Goal: Task Accomplishment & Management: Manage account settings

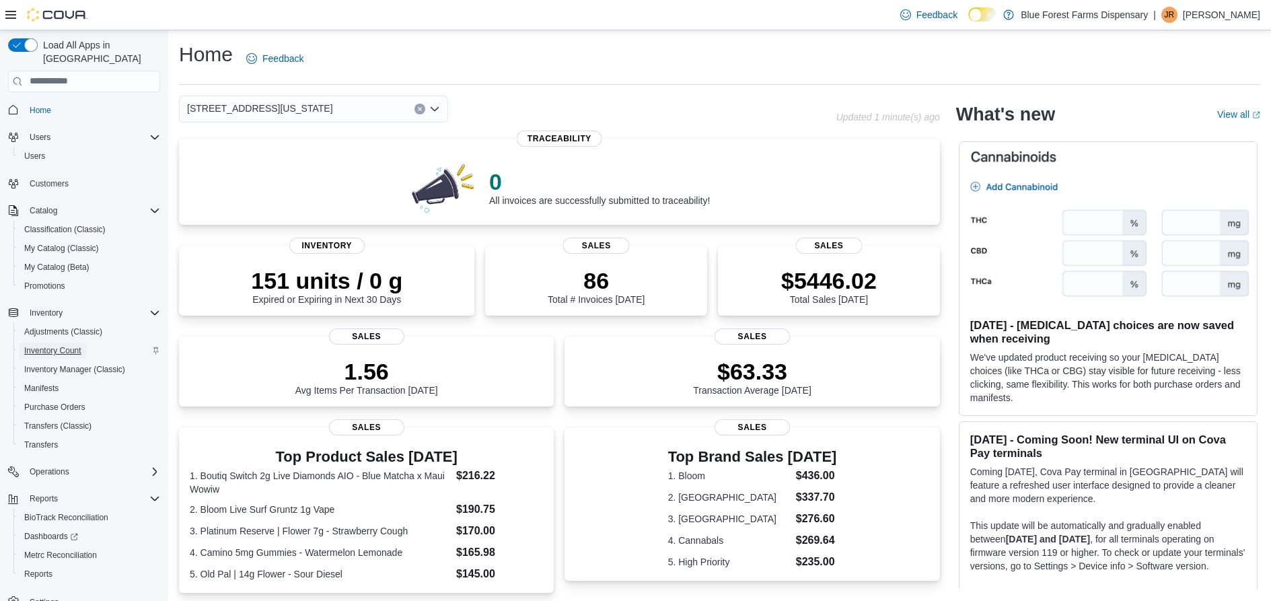
click at [49, 345] on span "Inventory Count" at bounding box center [52, 350] width 57 height 11
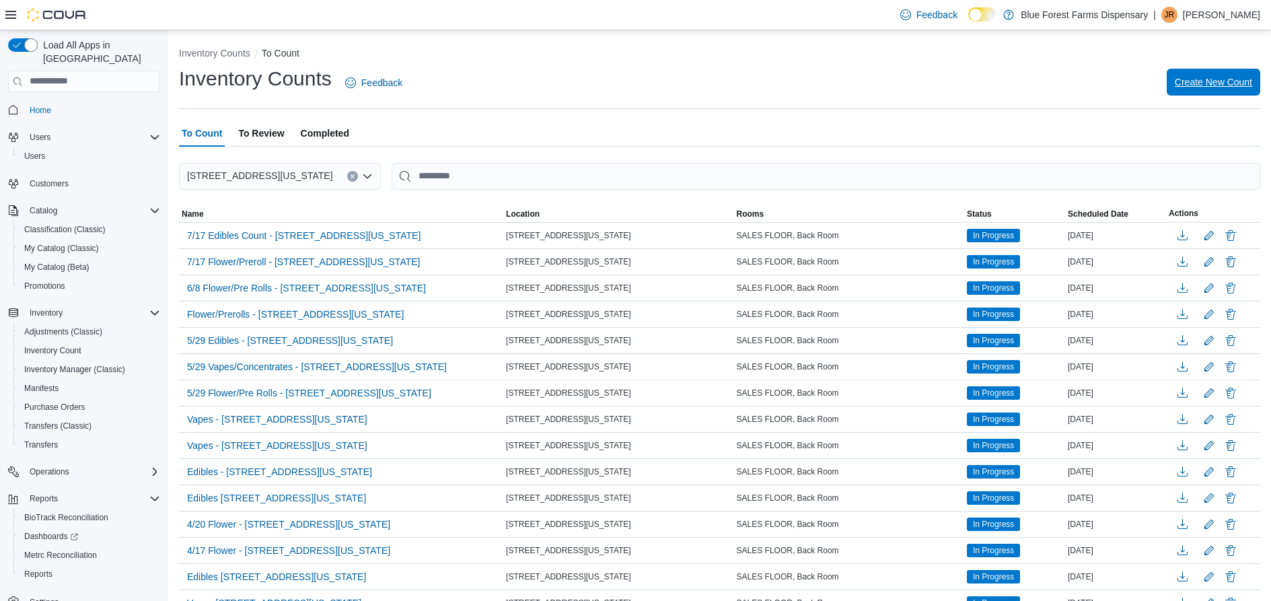
click at [1242, 79] on span "Create New Count" at bounding box center [1212, 81] width 77 height 13
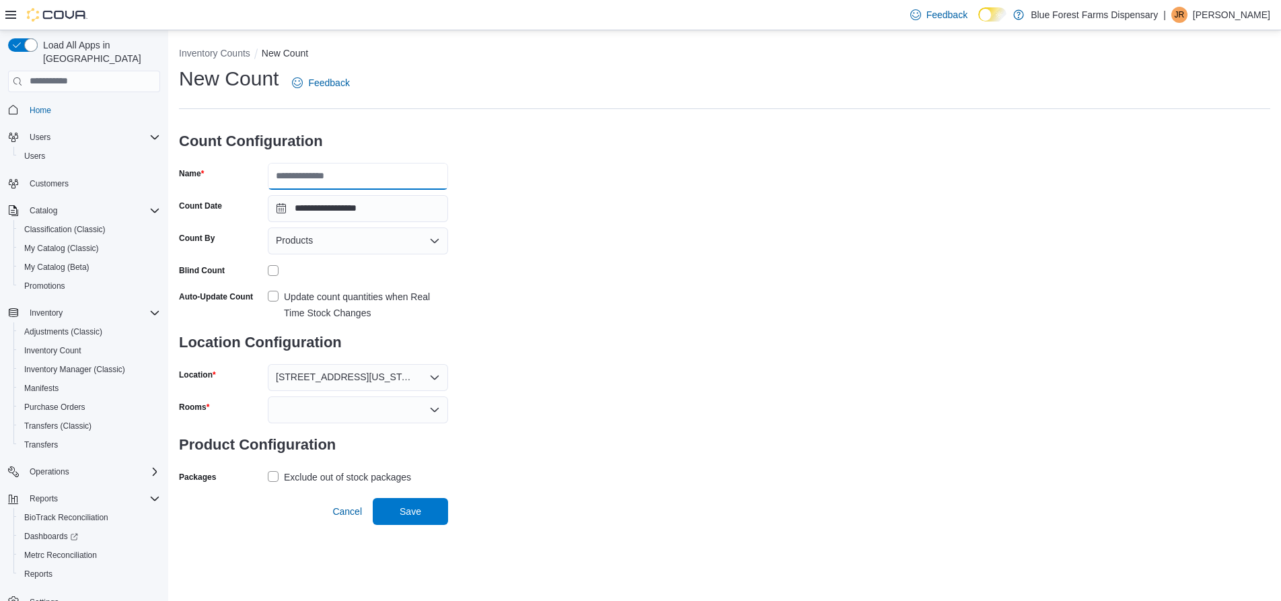
click at [317, 174] on input "Name" at bounding box center [358, 176] width 180 height 27
type input "**********"
drag, startPoint x: 357, startPoint y: 173, endPoint x: 93, endPoint y: 171, distance: 264.4
click at [93, 171] on div "**********" at bounding box center [640, 315] width 1281 height 570
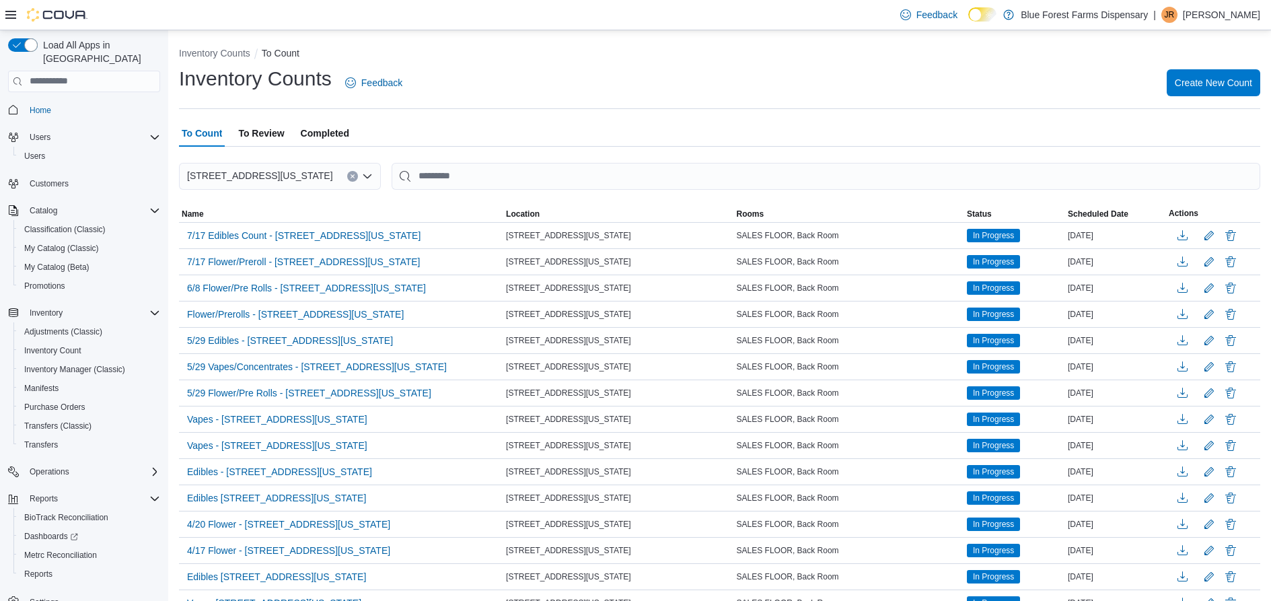
click at [46, 15] on img at bounding box center [57, 14] width 61 height 13
click at [155, 307] on icon "Complex example" at bounding box center [154, 312] width 11 height 11
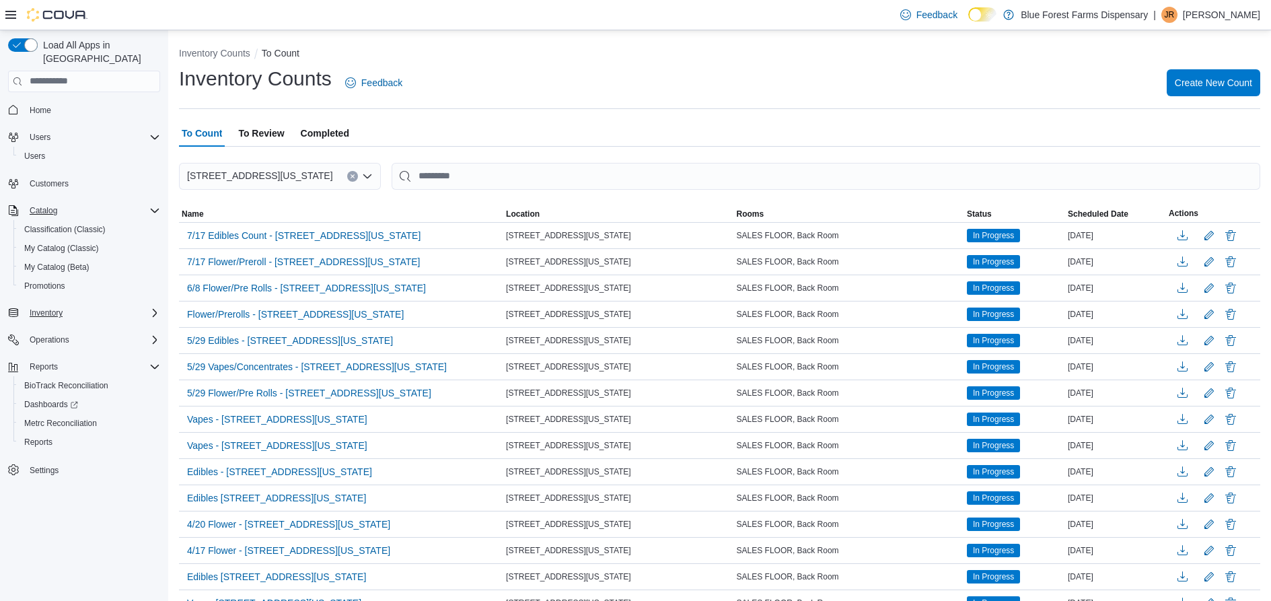
click at [153, 205] on icon "Complex example" at bounding box center [154, 210] width 11 height 11
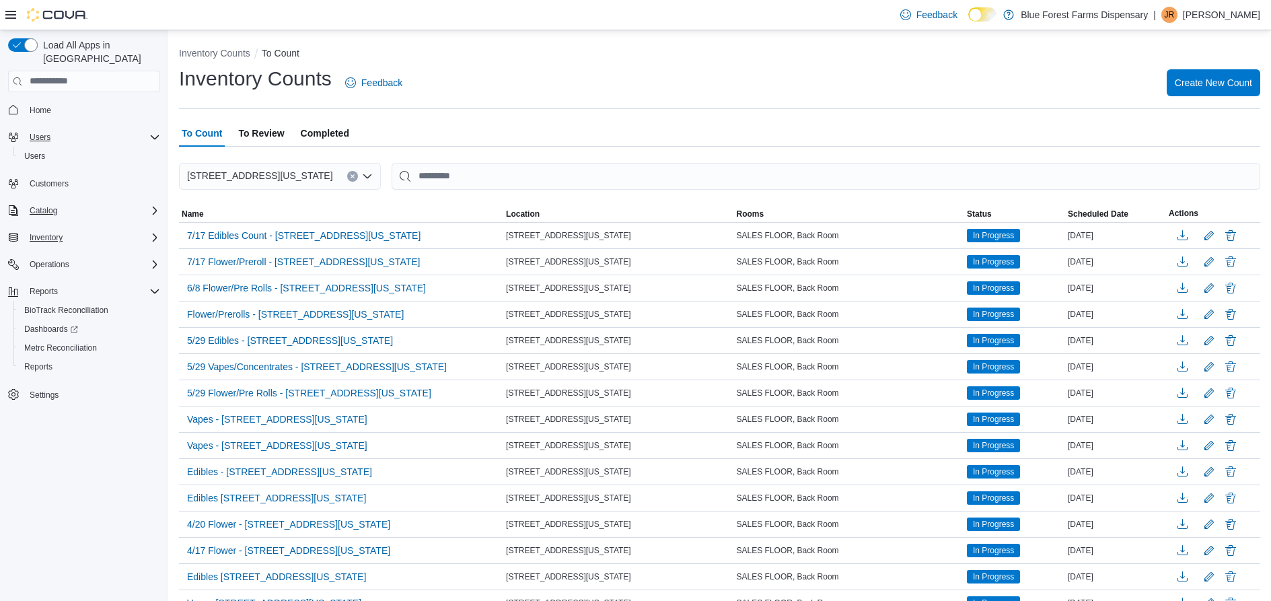
click at [156, 132] on icon "Complex example" at bounding box center [154, 137] width 11 height 11
click at [69, 211] on div "Inventory" at bounding box center [92, 219] width 136 height 16
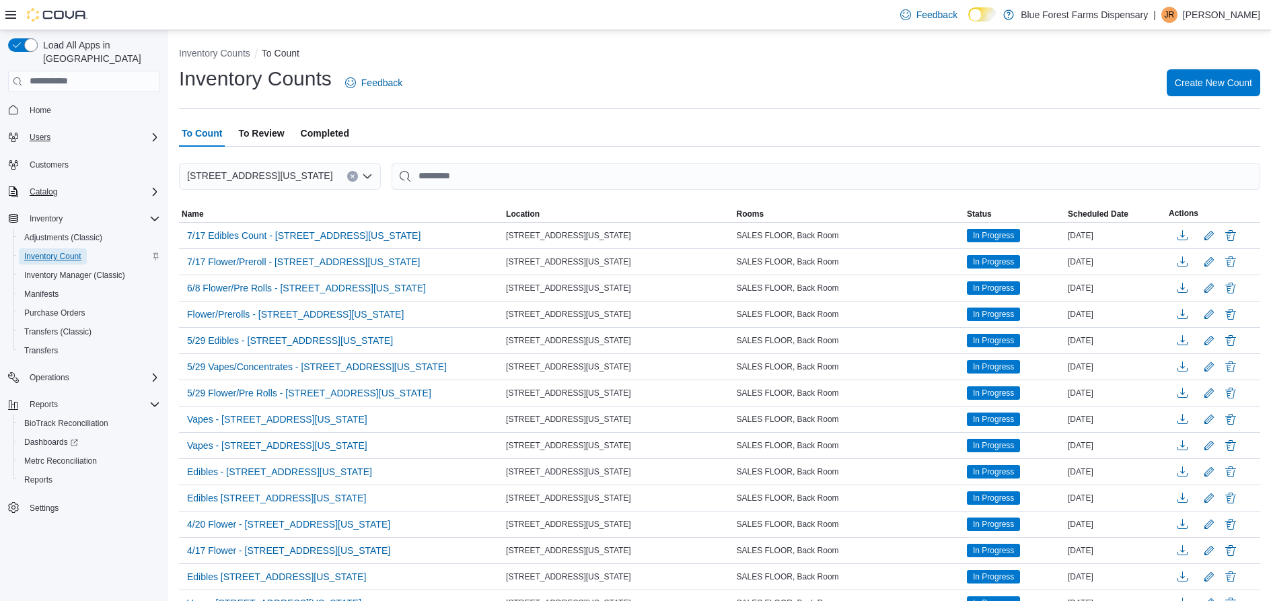
click at [54, 251] on span "Inventory Count" at bounding box center [52, 256] width 57 height 11
click at [1227, 71] on span "Create New Count" at bounding box center [1212, 82] width 77 height 27
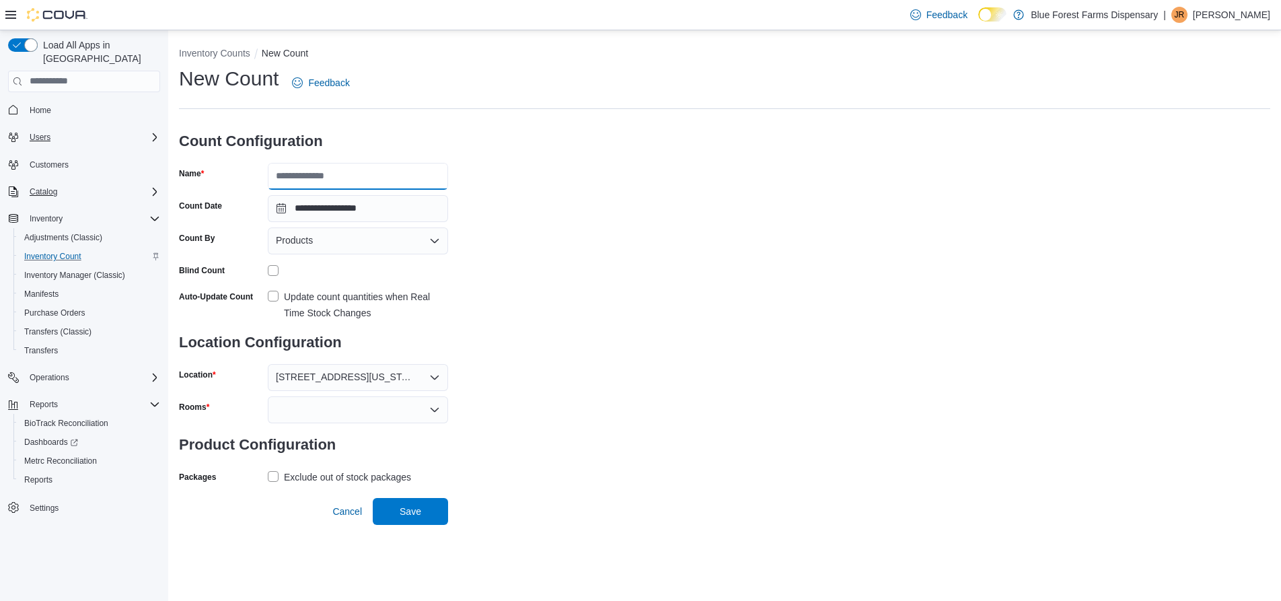
click at [358, 171] on input "Name" at bounding box center [358, 176] width 180 height 27
type input "**********"
click at [354, 235] on div "Products" at bounding box center [358, 240] width 180 height 27
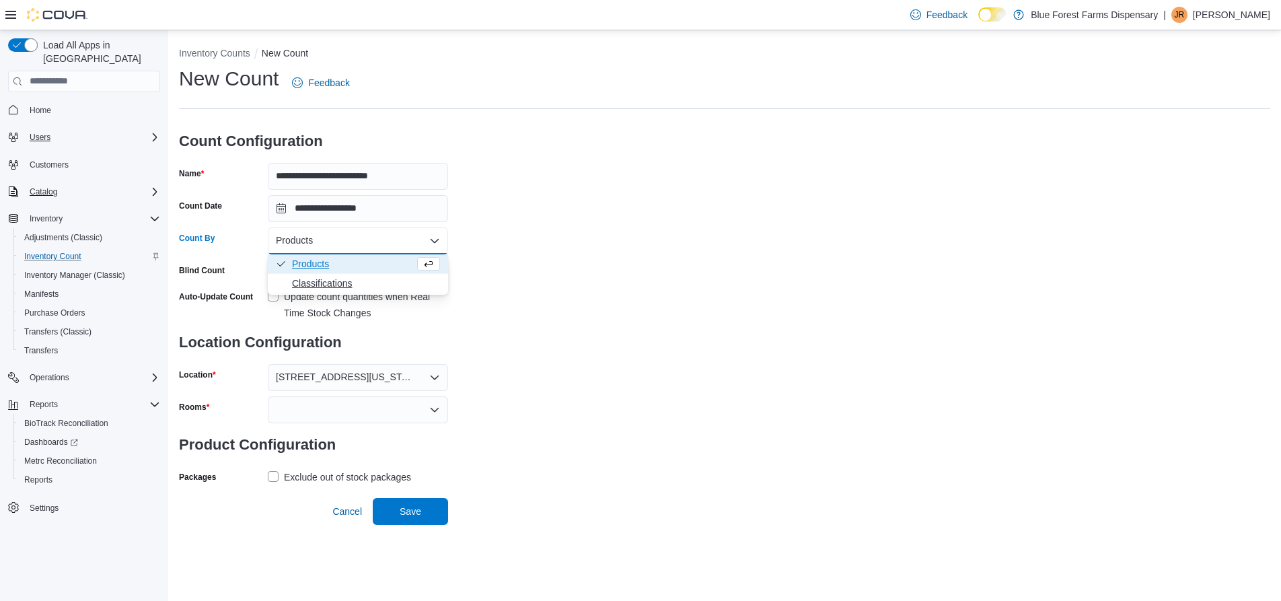
click at [324, 279] on span "Classifications" at bounding box center [366, 282] width 148 height 13
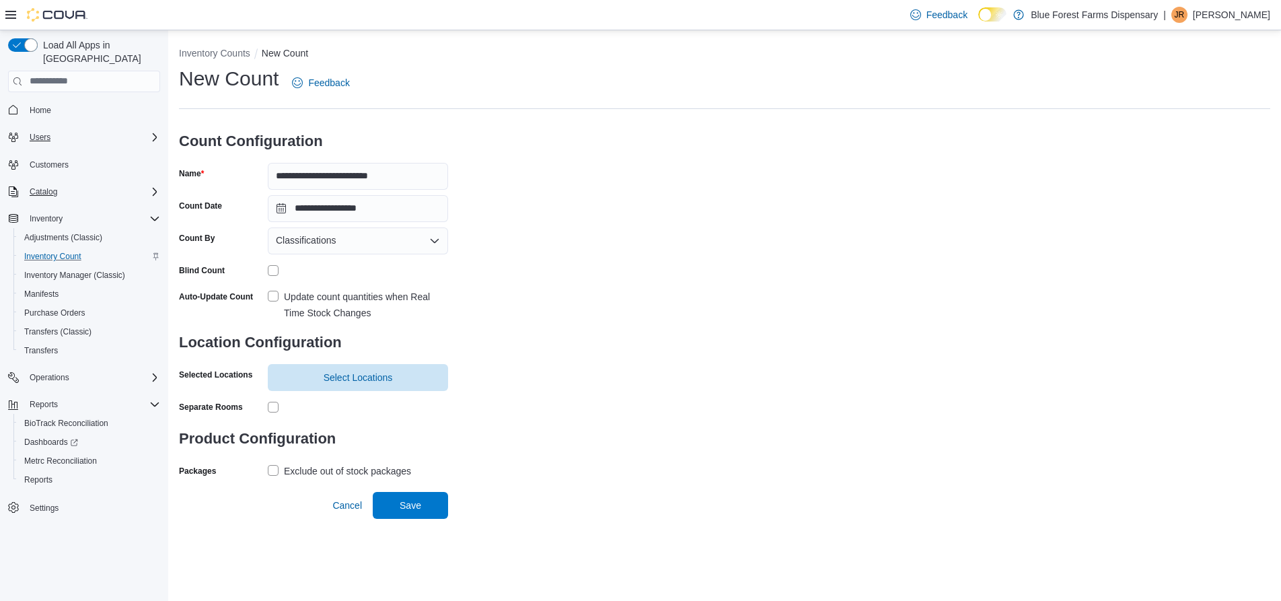
click at [270, 293] on label "Update count quantities when Real Time Stock Changes" at bounding box center [358, 305] width 180 height 32
click at [351, 374] on span "Select Locations" at bounding box center [358, 376] width 69 height 13
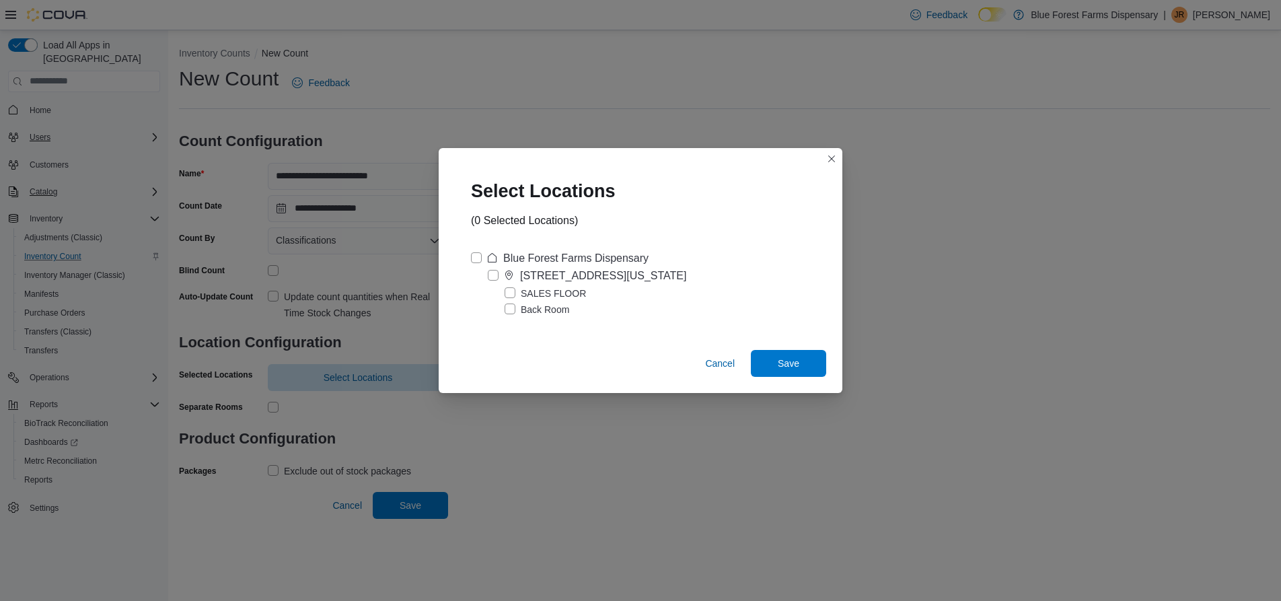
click at [476, 250] on label "Blue Forest Farms Dispensary" at bounding box center [560, 258] width 178 height 16
click at [790, 367] on span "Save" at bounding box center [789, 362] width 22 height 13
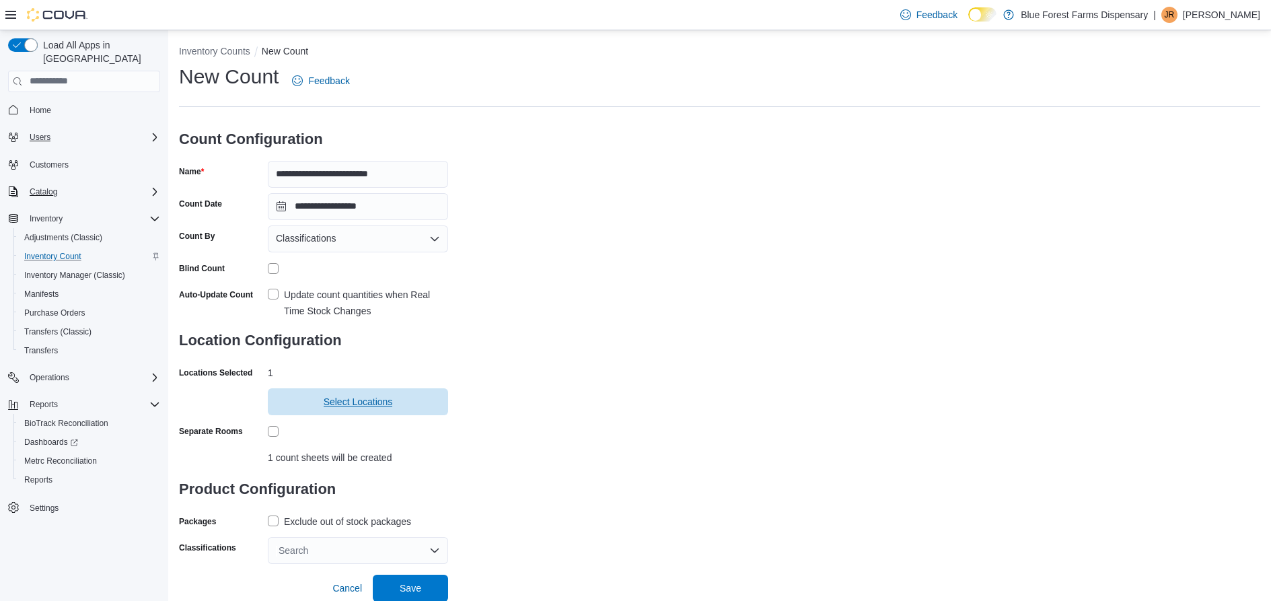
scroll to position [3, 0]
click at [272, 521] on label "Exclude out of stock packages" at bounding box center [339, 521] width 143 height 16
click at [354, 552] on div "Search" at bounding box center [358, 549] width 180 height 27
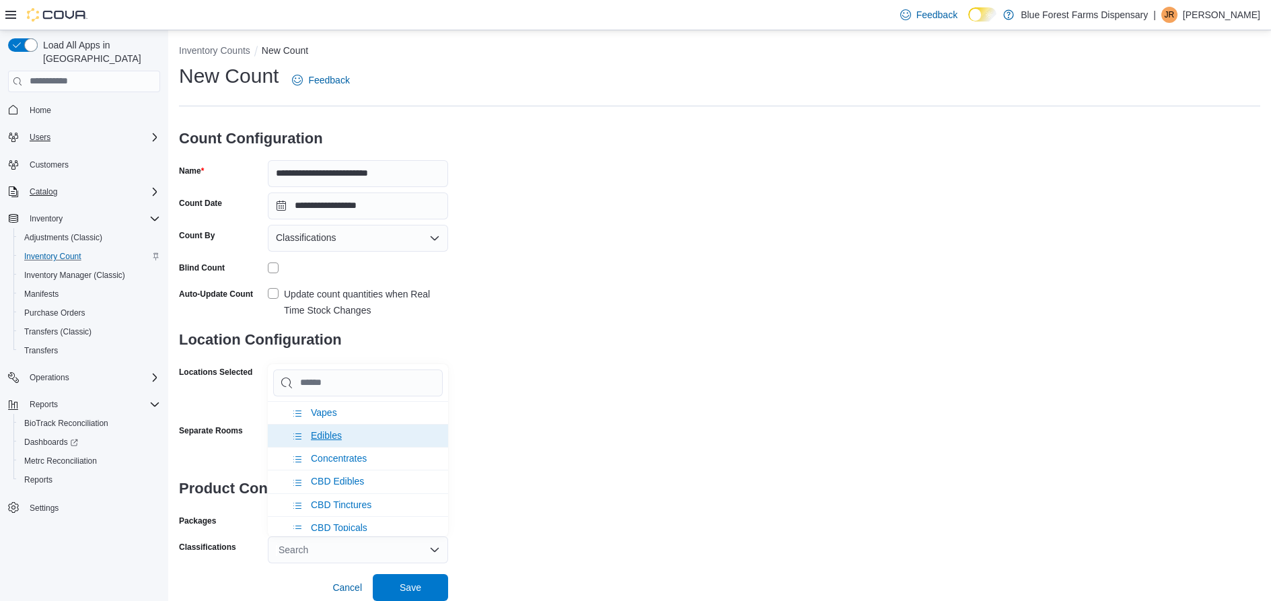
scroll to position [0, 0]
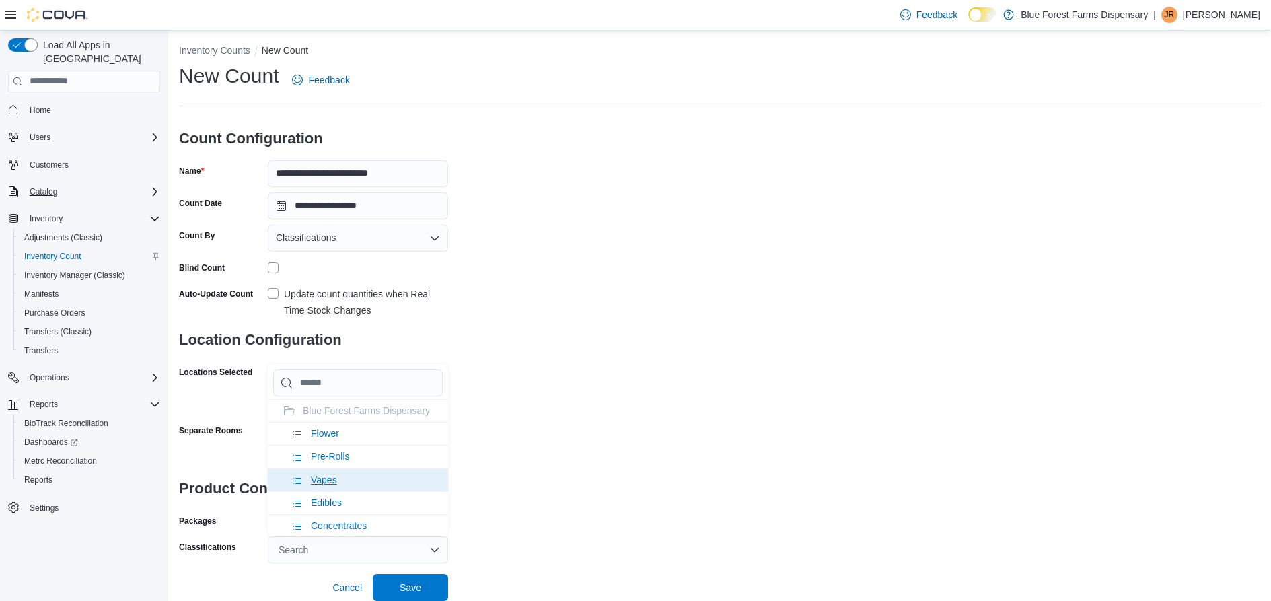
click at [371, 491] on li "Vapes" at bounding box center [358, 479] width 180 height 23
click at [371, 506] on li "Concentrates" at bounding box center [358, 502] width 180 height 23
click at [406, 583] on span "Save" at bounding box center [411, 586] width 22 height 13
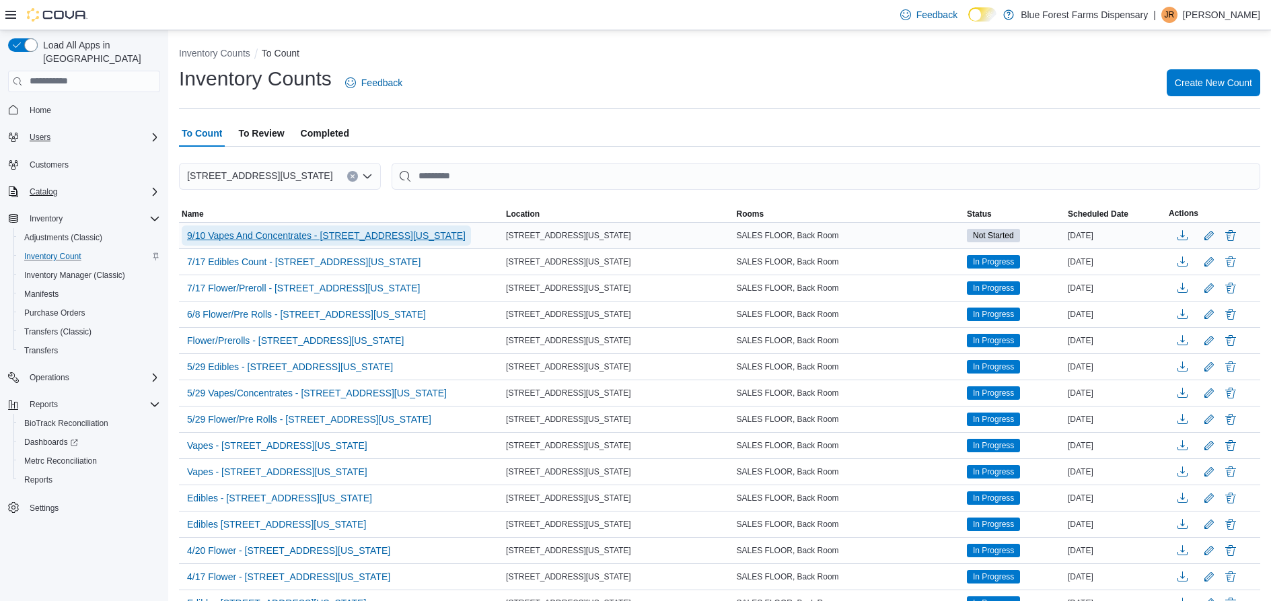
click at [348, 231] on span "9/10 Vapes And Concentrates - [STREET_ADDRESS][US_STATE]" at bounding box center [326, 235] width 278 height 13
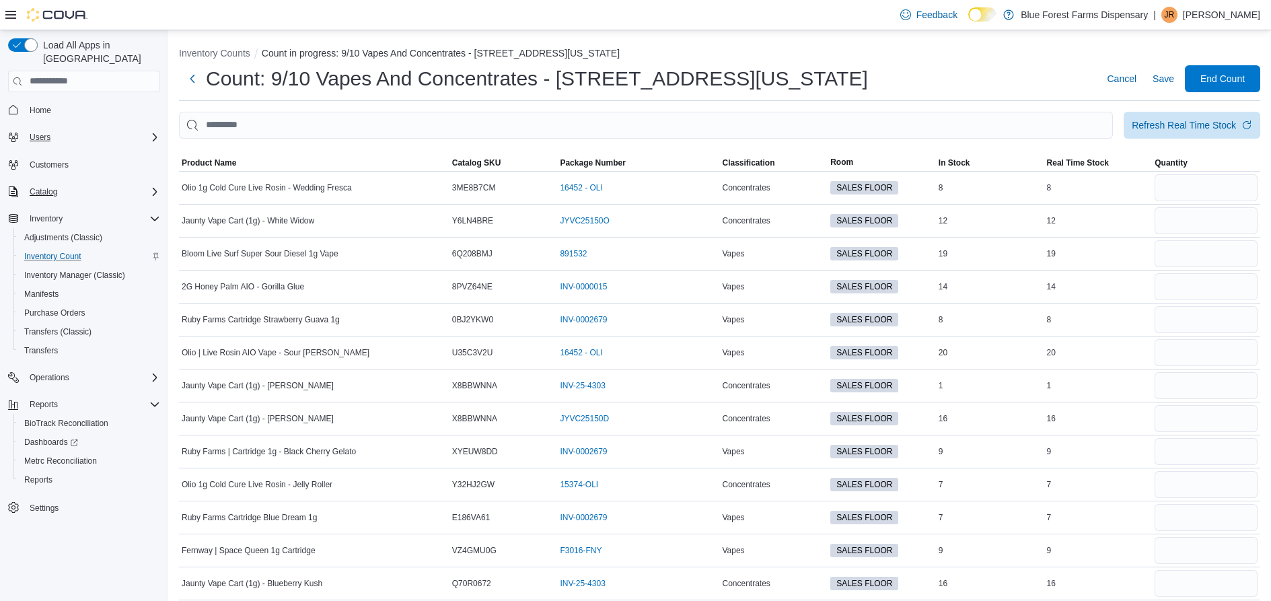
click at [928, 97] on div "Count: 9/10 Vapes And Concentrates - [STREET_ADDRESS][US_STATE] Cancel Save End…" at bounding box center [719, 83] width 1081 height 36
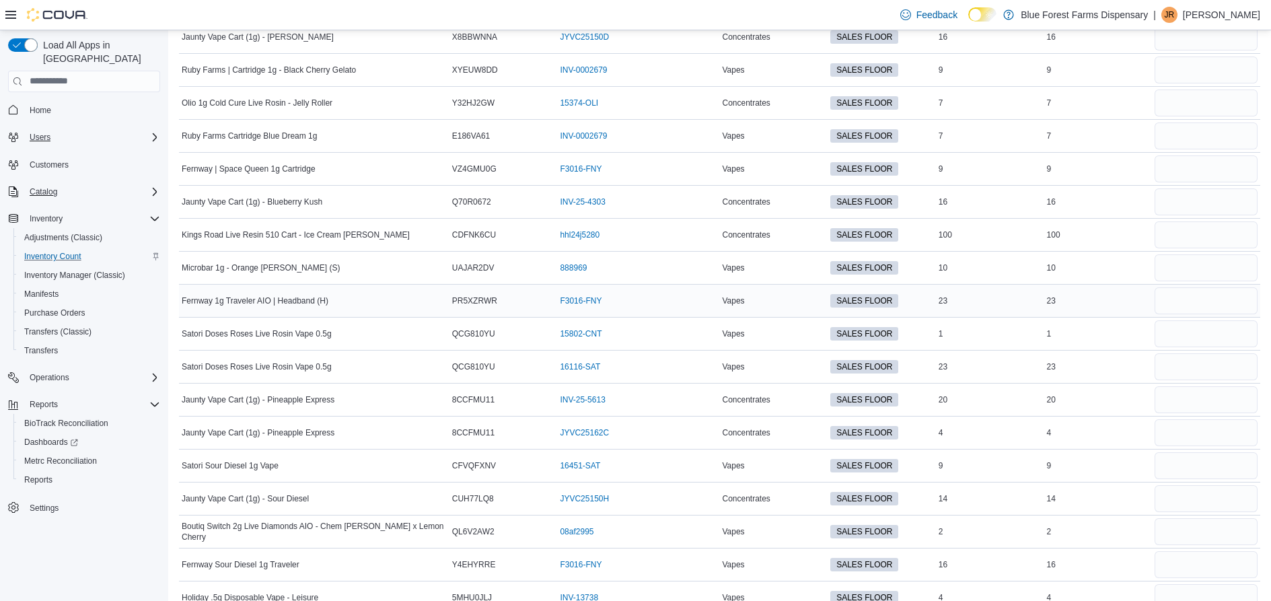
scroll to position [404, 0]
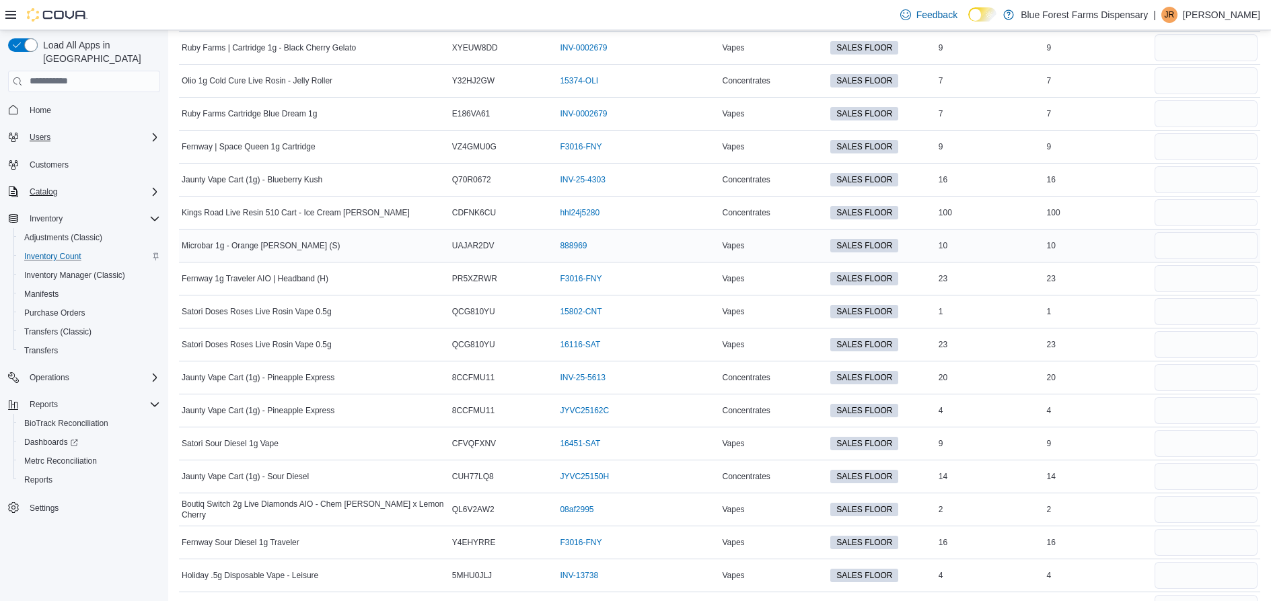
click at [389, 248] on div "Microbar 1g - Orange [PERSON_NAME] (S)" at bounding box center [314, 245] width 270 height 16
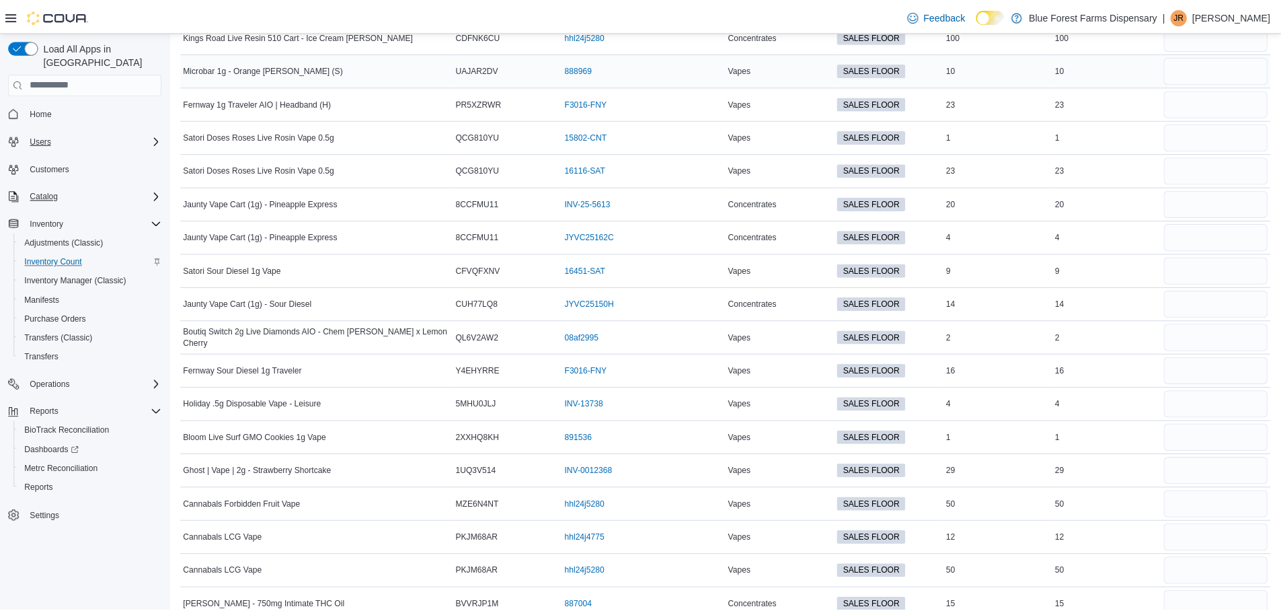
scroll to position [605, 0]
